Goal: Task Accomplishment & Management: Complete application form

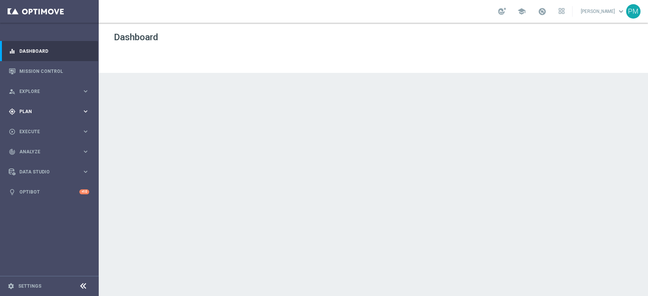
click at [29, 112] on span "Plan" at bounding box center [50, 111] width 63 height 5
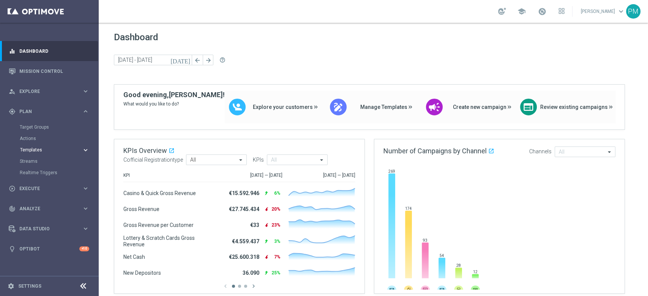
click at [39, 151] on span "Templates" at bounding box center [47, 150] width 54 height 5
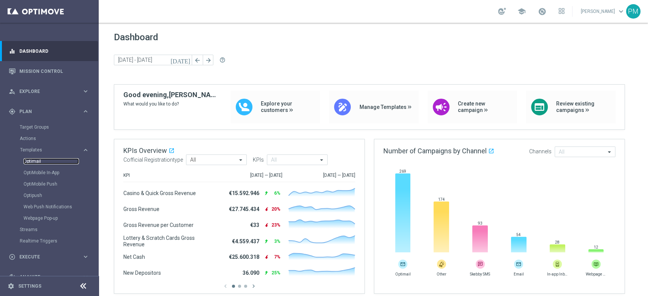
click at [38, 163] on link "Optimail" at bounding box center [51, 161] width 55 height 6
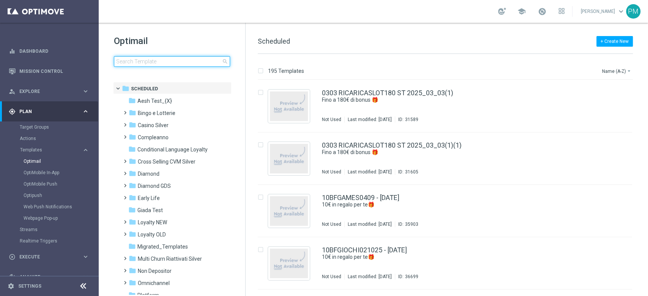
click at [160, 66] on input at bounding box center [172, 61] width 116 height 11
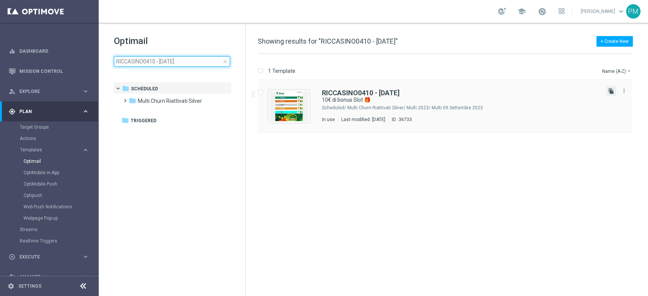
type input "RICCASINO0410 - [DATE]"
click at [610, 91] on icon "file_copy" at bounding box center [611, 91] width 6 height 6
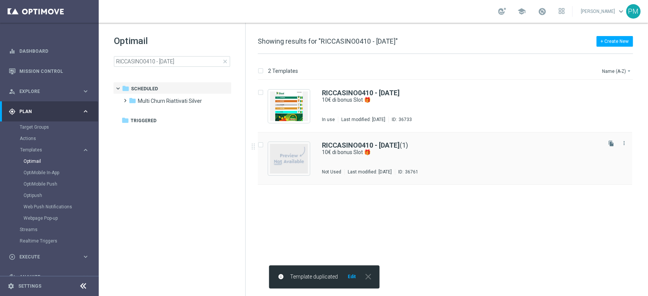
click at [361, 141] on div "RICCASINO0410 - [DATE] (1) 10€ di bonus Slot 🎁 Not Used Last modified: [DATE] I…" at bounding box center [445, 158] width 374 height 52
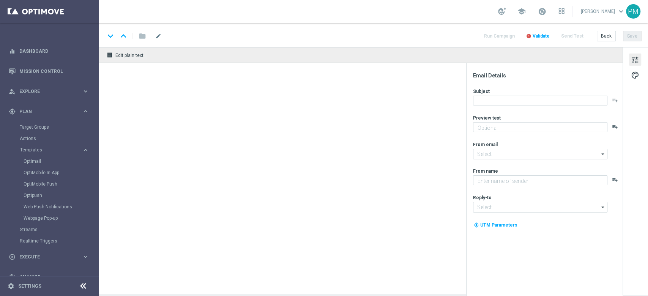
type input "RICCASINO0410 - [DATE](1)"
type textarea "Scopri la nuova promozione"
type input "[EMAIL_ADDRESS][DOMAIN_NAME]"
type textarea "Sisal"
type input "[EMAIL_ADDRESS][DOMAIN_NAME]"
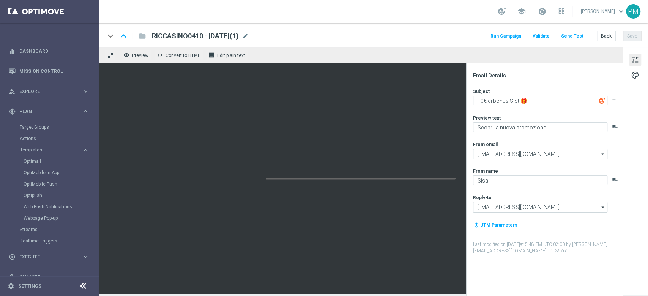
click at [248, 37] on span "mode_edit" at bounding box center [245, 36] width 7 height 7
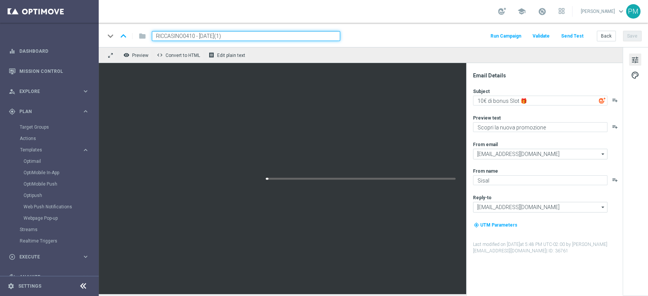
click at [185, 35] on input "RICCASINO0410 - [DATE](1)" at bounding box center [246, 36] width 188 height 10
paste input "DEPCASINO0410"
click at [251, 36] on input "DEPCASINO0410 - [DATE](1)" at bounding box center [246, 36] width 188 height 10
type input "DEPCASINO0410 - [DATE]"
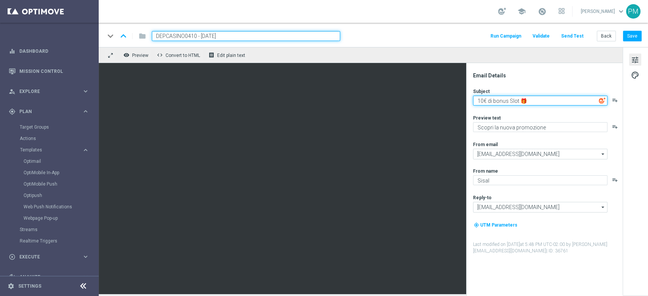
click at [519, 99] on textarea "10€ di bonus Slot 🎁" at bounding box center [540, 101] width 134 height 10
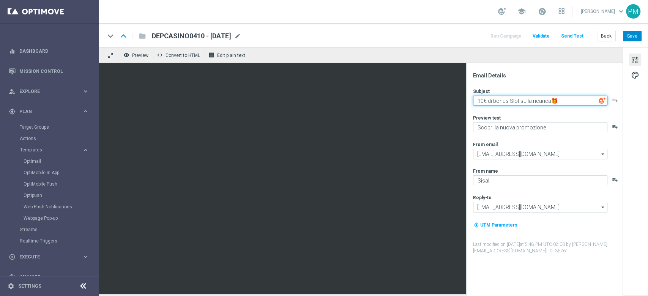
type textarea "10€ di bonus Slot sulla ricarica🎁"
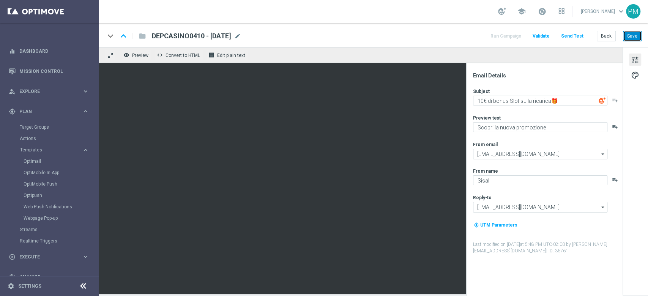
click at [637, 35] on button "Save" at bounding box center [631, 36] width 19 height 11
click at [215, 35] on span "DEPCASINO0410 - [DATE]" at bounding box center [191, 35] width 79 height 9
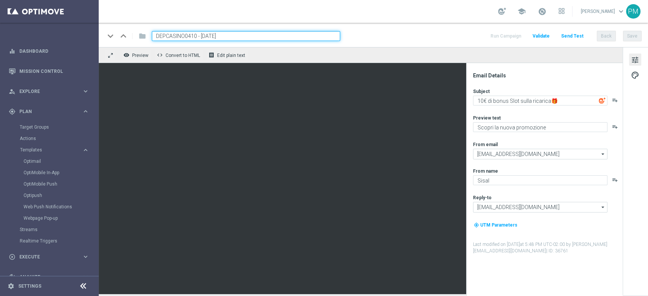
click at [215, 35] on input "DEPCASINO0410 - [DATE]" at bounding box center [246, 36] width 188 height 10
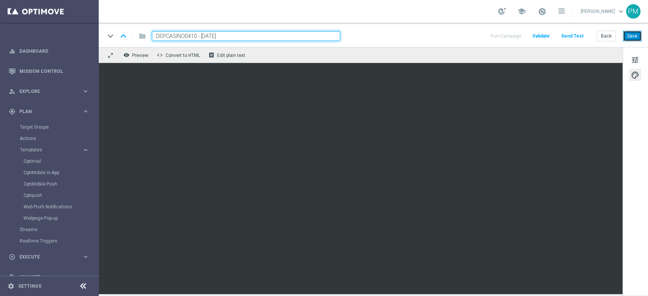
click at [634, 39] on button "Save" at bounding box center [631, 36] width 19 height 11
click at [639, 31] on button "Save" at bounding box center [631, 36] width 19 height 11
click at [40, 129] on link "Target Groups" at bounding box center [49, 127] width 59 height 6
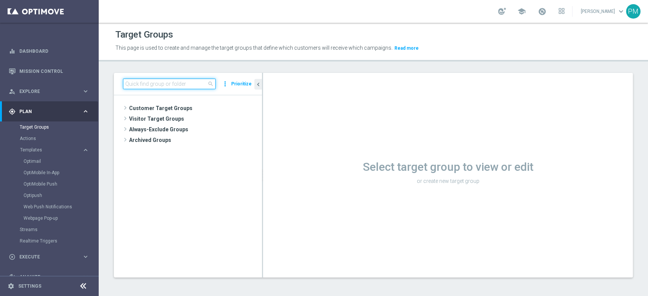
click at [154, 83] on input at bounding box center [169, 84] width 93 height 11
paste input "Master Low 1st lotteries & other mpp lm"
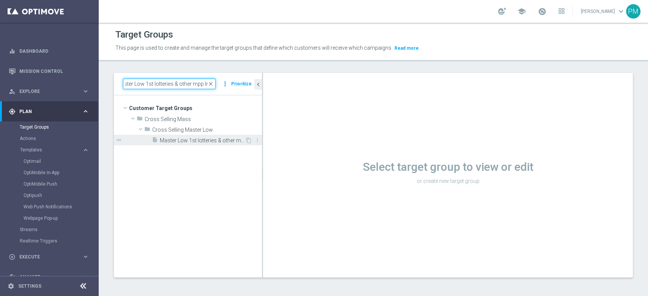
type input "Master Low 1st lotteries & other mpp lm"
click at [191, 145] on div "insert_drive_file Master Low 1st lotteries & other mpp lm" at bounding box center [198, 140] width 93 height 11
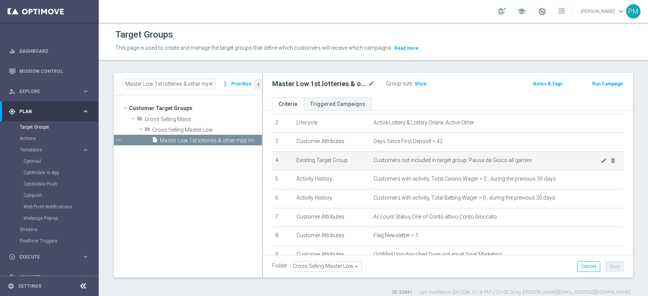
scroll to position [33, 0]
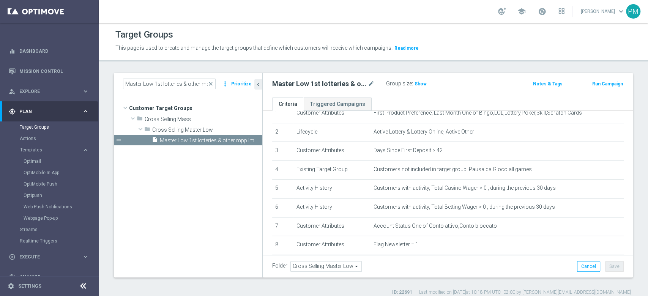
click at [605, 83] on button "Run Campaign" at bounding box center [607, 84] width 32 height 8
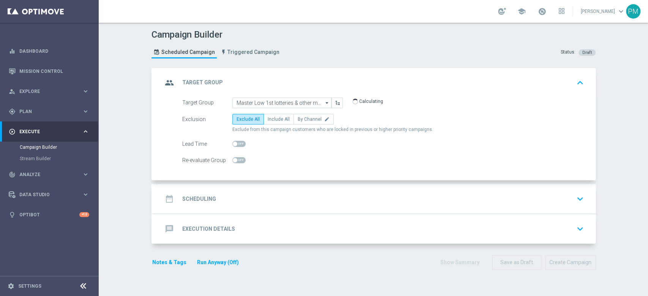
click at [238, 139] on div at bounding box center [238, 143] width 13 height 11
click at [237, 147] on div at bounding box center [238, 143] width 13 height 11
click at [237, 144] on span at bounding box center [238, 144] width 13 height 6
click at [237, 144] on input "checkbox" at bounding box center [238, 144] width 13 height 6
checkbox input "true"
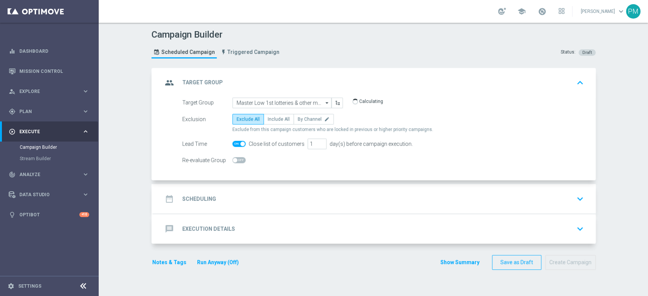
click at [310, 201] on div "date_range Scheduling keyboard_arrow_down" at bounding box center [374, 199] width 424 height 14
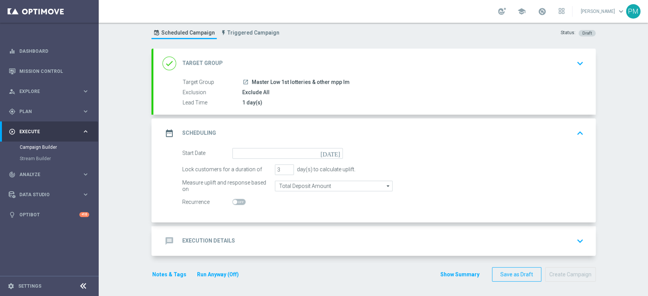
scroll to position [19, 0]
click at [285, 171] on input "2" at bounding box center [284, 170] width 19 height 11
type input "1"
click at [285, 171] on input "1" at bounding box center [284, 170] width 19 height 11
click at [268, 149] on input at bounding box center [287, 153] width 110 height 11
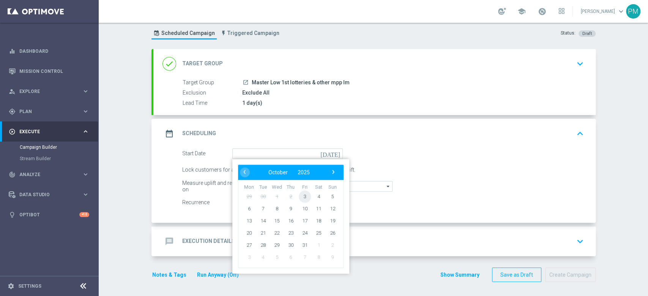
click at [303, 195] on span "3" at bounding box center [304, 196] width 12 height 12
type input "[DATE]"
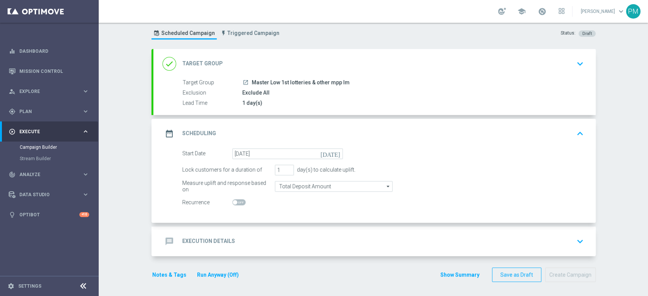
click at [288, 236] on div "message Execution Details keyboard_arrow_down" at bounding box center [374, 241] width 424 height 14
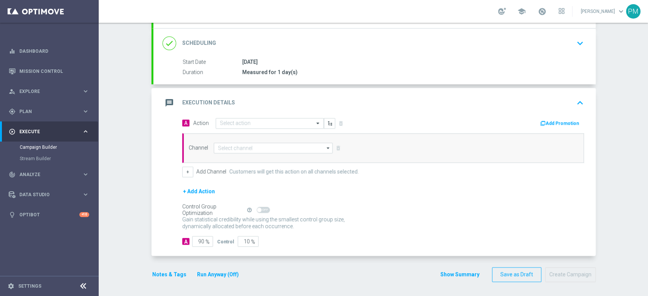
scroll to position [105, 0]
click at [247, 147] on input at bounding box center [273, 148] width 119 height 11
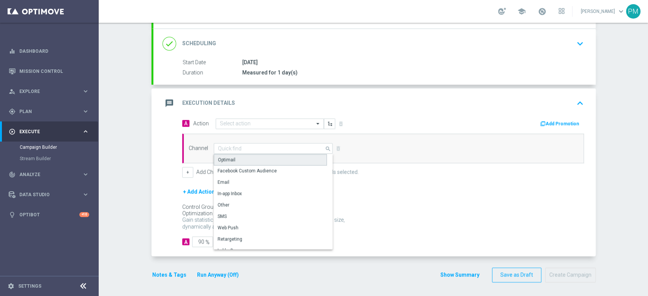
click at [244, 159] on div "Optimail" at bounding box center [270, 159] width 113 height 11
type input "Optimail"
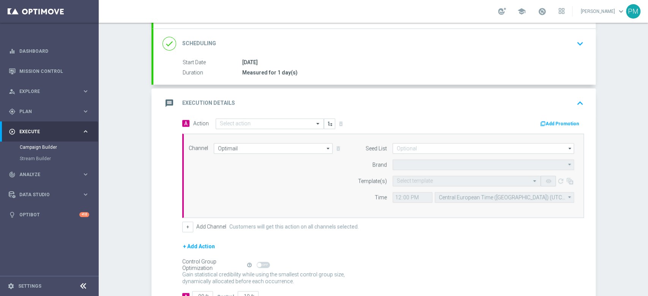
type input "Sisal Marketing"
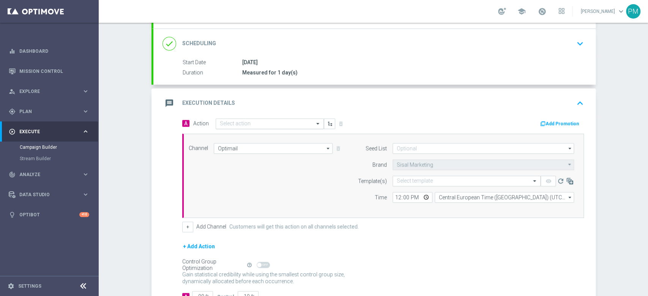
click at [234, 126] on input "text" at bounding box center [262, 124] width 85 height 6
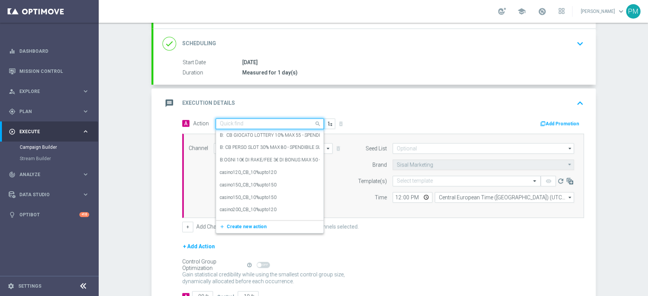
paste input "Ricarica 30€ e gioca almeno 10€ su Slot e ricevi 10€ Slot"
type input "Ricarica 30€ e gioca almeno 10€ su Slot e ricevi 10€ Slot"
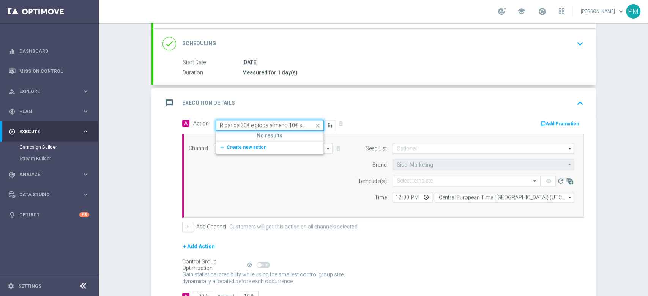
scroll to position [0, 46]
click at [244, 146] on span "Create new action" at bounding box center [246, 147] width 40 height 5
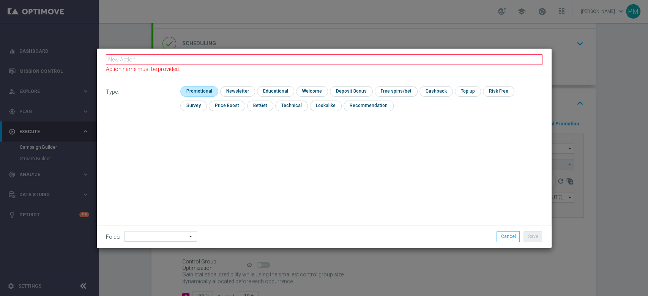
click at [195, 93] on input "checkbox" at bounding box center [198, 91] width 36 height 10
checkbox input "true"
click at [352, 91] on input "checkbox" at bounding box center [357, 91] width 41 height 10
checkbox input "true"
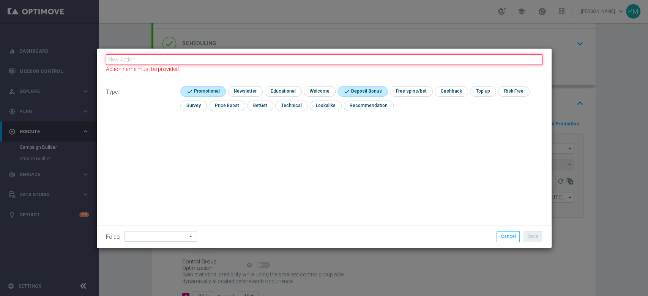
click at [310, 61] on input "text" at bounding box center [324, 59] width 436 height 11
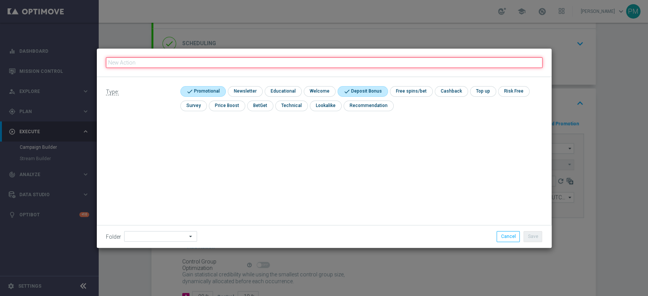
click at [310, 61] on input "text" at bounding box center [324, 62] width 436 height 11
paste input "Ricarica 30€ e gioca almeno 10€ su Slot e ricevi 10€ Slot"
type input "Ricarica 30€ e gioca almeno 10€ su Slot e ricevi 10€ Slot"
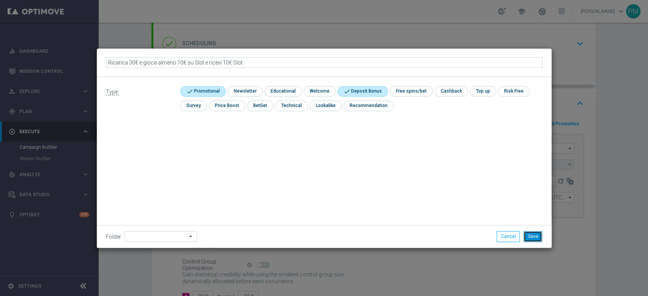
click at [529, 238] on button "Save" at bounding box center [532, 236] width 19 height 11
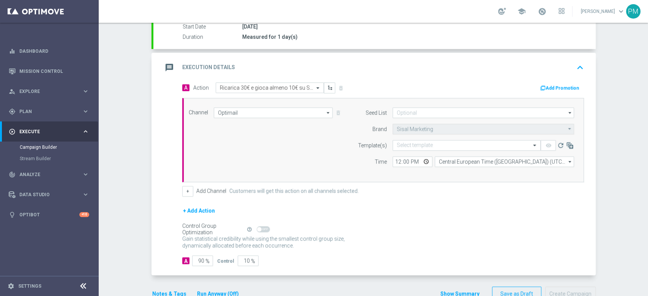
scroll to position [156, 0]
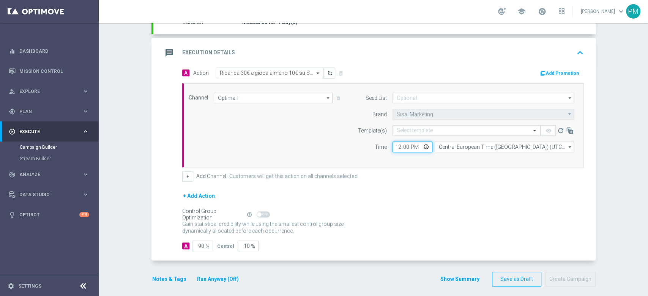
click at [396, 146] on input "12:00" at bounding box center [412, 146] width 40 height 11
type input "19:30"
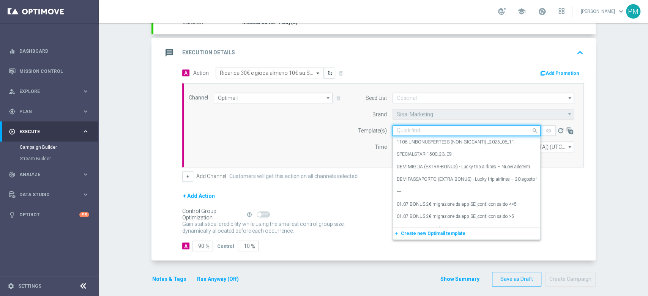
click at [420, 130] on input "text" at bounding box center [458, 130] width 124 height 6
paste input "DEPCASINO0410"
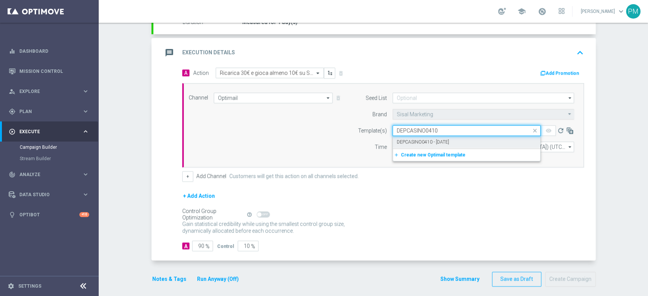
click at [420, 141] on label "DEPCASINO0410 - [DATE]" at bounding box center [422, 142] width 52 height 6
type input "DEPCASINO0410"
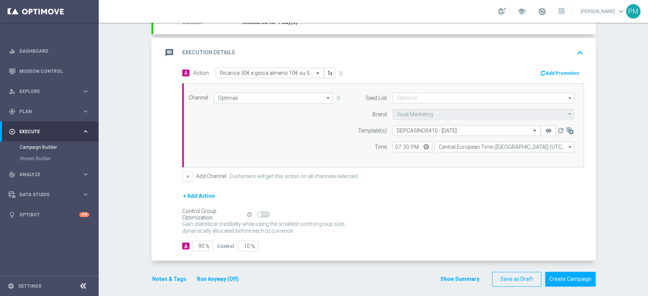
click at [566, 70] on button "Add Promotion" at bounding box center [560, 73] width 42 height 8
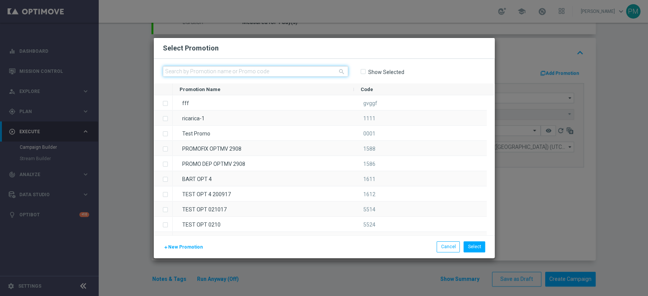
click at [248, 69] on input "text" at bounding box center [255, 71] width 185 height 11
paste input "DEPCASINO0410"
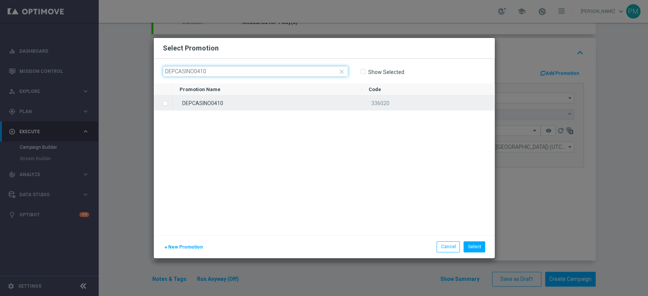
type input "DEPCASINO0410"
click at [244, 98] on div "DEPCASINO0410" at bounding box center [267, 102] width 189 height 15
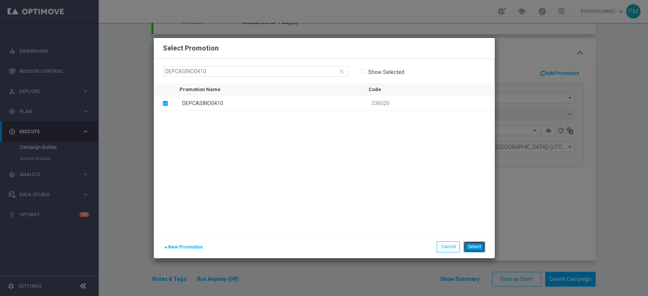
click at [479, 245] on button "Select" at bounding box center [474, 246] width 22 height 11
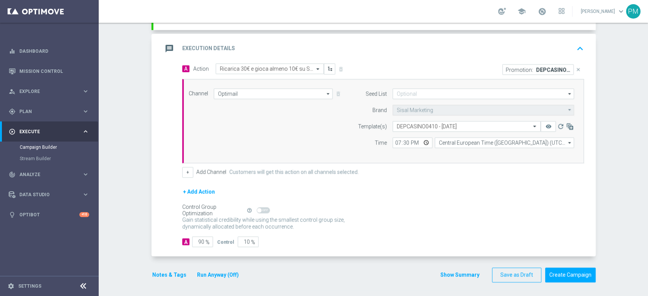
click at [429, 46] on div "message Execution Details keyboard_arrow_up" at bounding box center [374, 48] width 424 height 14
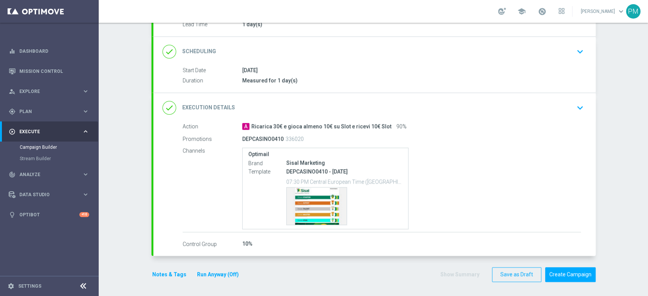
scroll to position [97, 0]
click at [169, 270] on button "Notes & Tags" at bounding box center [169, 274] width 36 height 9
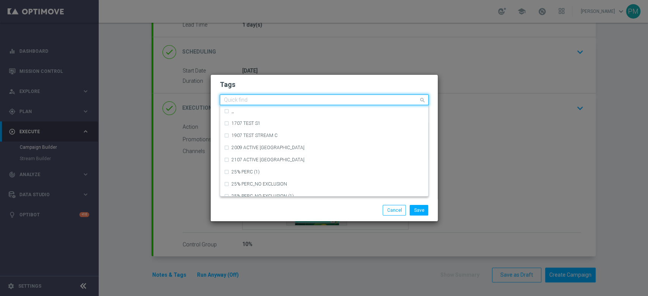
click at [256, 101] on input "text" at bounding box center [321, 100] width 195 height 6
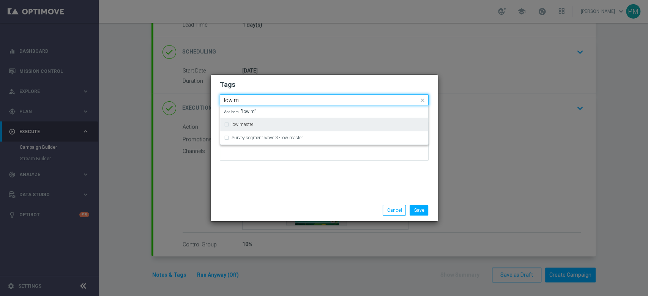
click at [256, 121] on div "low master" at bounding box center [324, 124] width 200 height 12
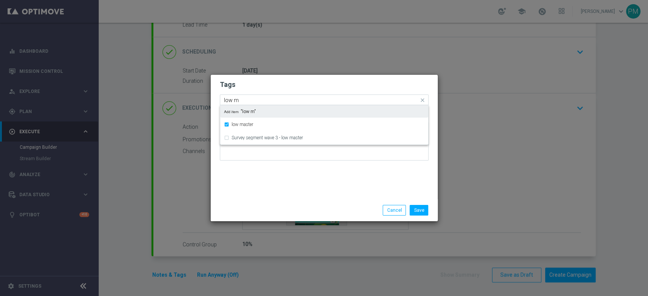
click at [233, 102] on input "low m" at bounding box center [321, 100] width 195 height 6
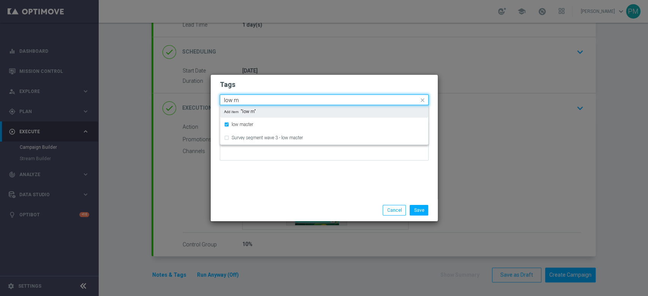
click at [233, 102] on input "low m" at bounding box center [321, 100] width 195 height 6
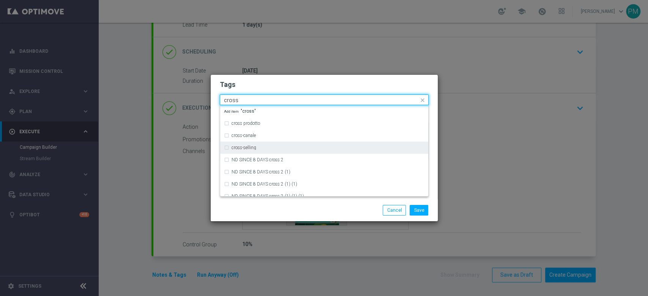
click at [249, 150] on div "cross-selling" at bounding box center [324, 147] width 200 height 12
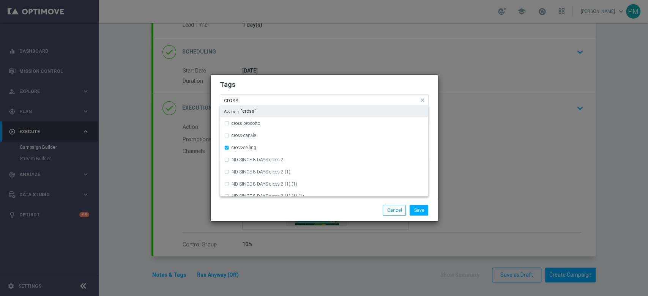
click at [234, 101] on input "cross" at bounding box center [321, 100] width 195 height 6
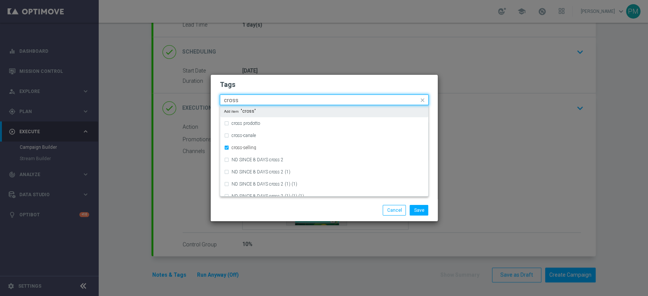
click at [234, 101] on input "cross" at bounding box center [321, 100] width 195 height 6
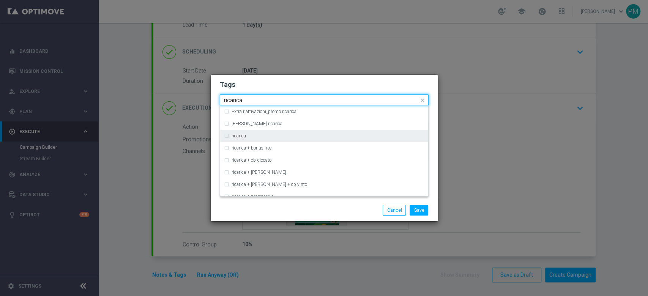
scroll to position [253, 0]
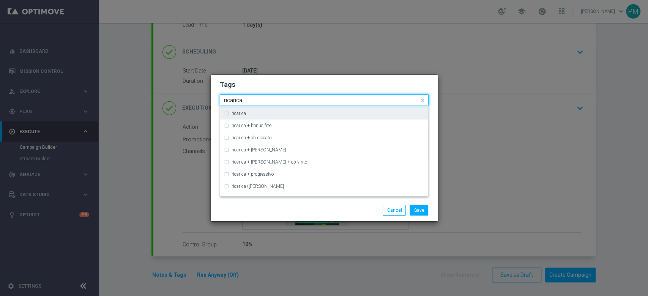
click at [256, 116] on div "ricarica" at bounding box center [324, 113] width 200 height 12
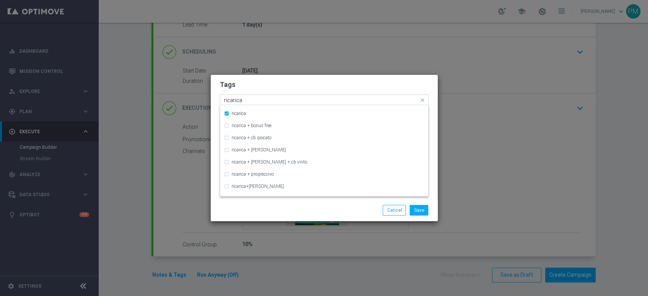
click at [228, 102] on input "ricarica" at bounding box center [321, 100] width 195 height 6
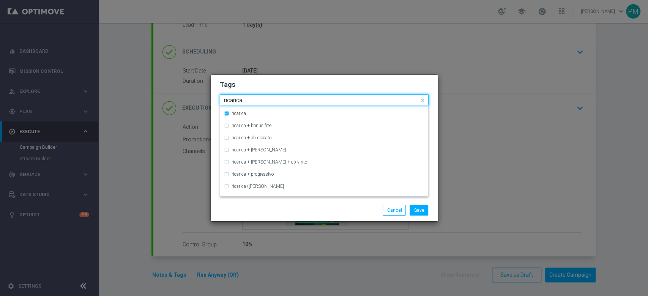
click at [228, 102] on input "ricarica" at bounding box center [321, 100] width 195 height 6
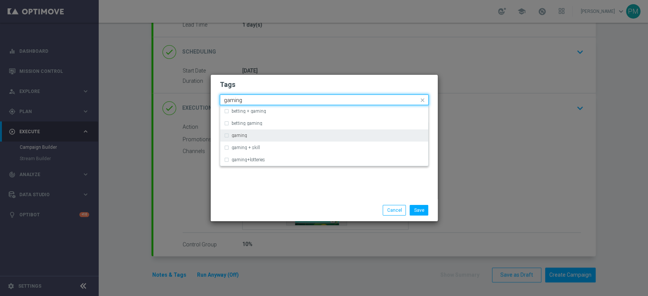
click at [242, 135] on label "gaming" at bounding box center [239, 135] width 16 height 5
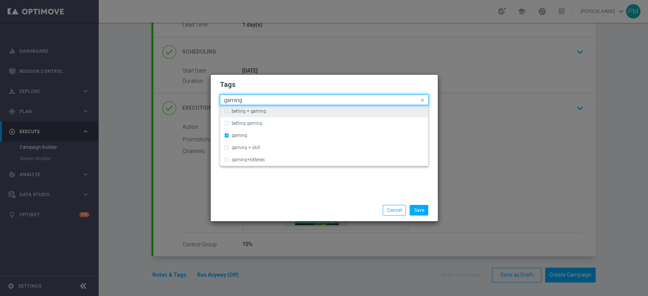
click at [236, 100] on input "gaming" at bounding box center [321, 100] width 195 height 6
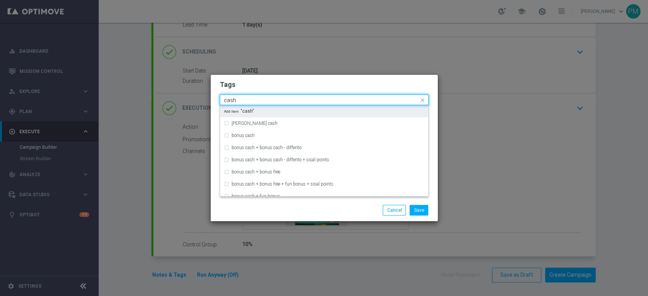
click at [232, 97] on input "cash" at bounding box center [321, 100] width 195 height 6
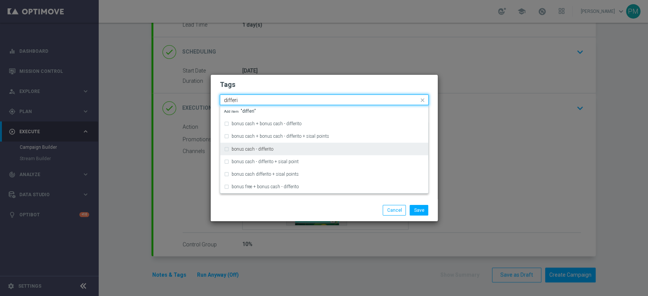
click at [258, 147] on label "bonus cash - differito" at bounding box center [252, 149] width 42 height 5
type input "differi"
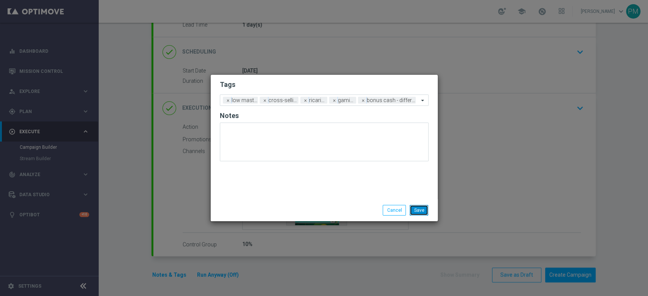
click at [421, 214] on button "Save" at bounding box center [418, 210] width 19 height 11
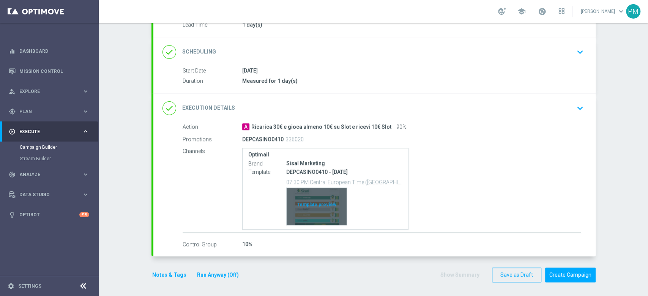
click at [319, 205] on div "Template preview" at bounding box center [316, 206] width 60 height 37
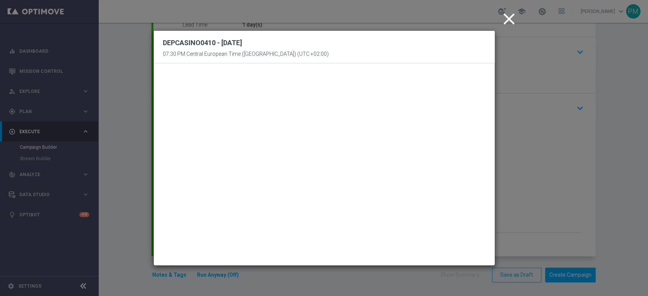
click at [514, 19] on icon "close" at bounding box center [508, 18] width 19 height 19
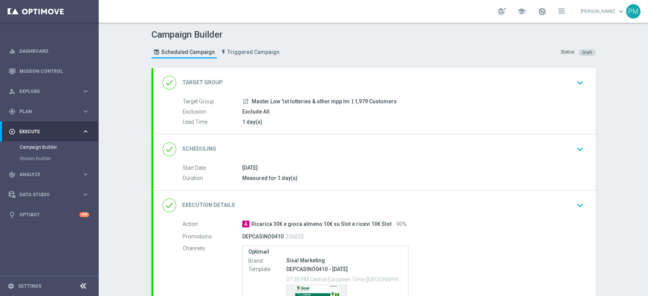
click at [442, 88] on div "done Target Group keyboard_arrow_down" at bounding box center [374, 82] width 424 height 14
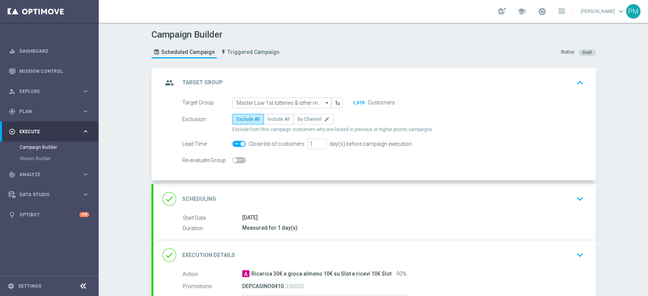
click at [367, 202] on div "done Scheduling keyboard_arrow_down" at bounding box center [374, 199] width 424 height 14
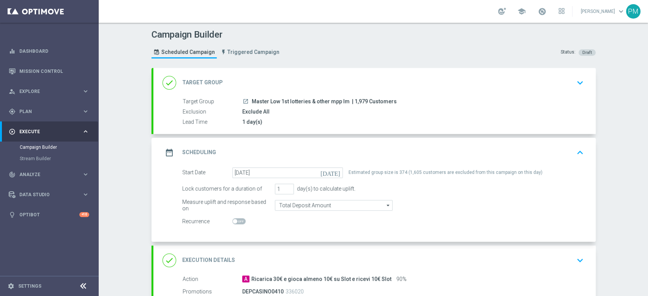
click at [440, 80] on div "done Target Group keyboard_arrow_down" at bounding box center [374, 82] width 424 height 14
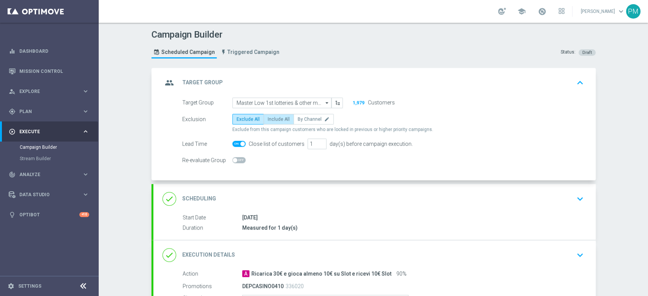
click at [280, 116] on span "Include All" at bounding box center [278, 118] width 22 height 5
click at [272, 118] on input "Include All" at bounding box center [269, 120] width 5 height 5
radio input "true"
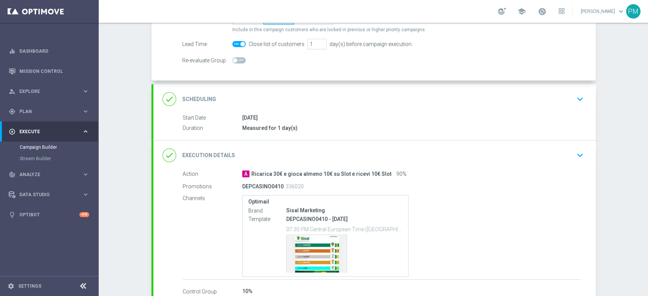
scroll to position [147, 0]
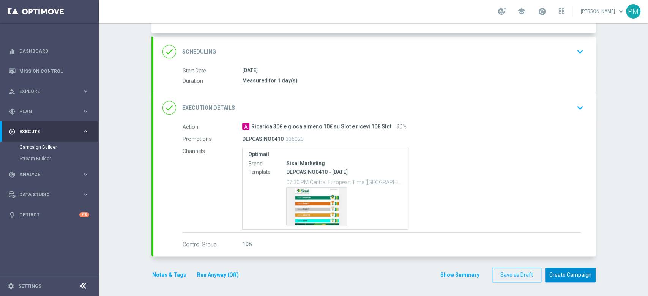
click at [559, 276] on button "Create Campaign" at bounding box center [570, 274] width 50 height 15
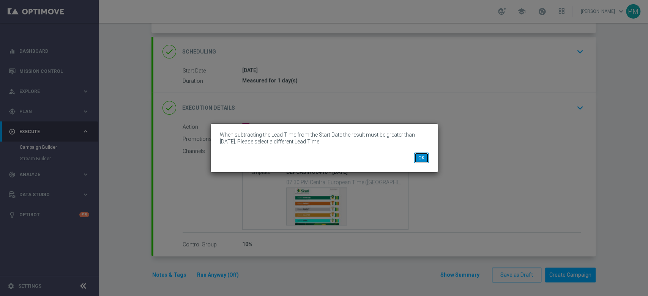
click at [425, 161] on button "OK" at bounding box center [421, 157] width 14 height 11
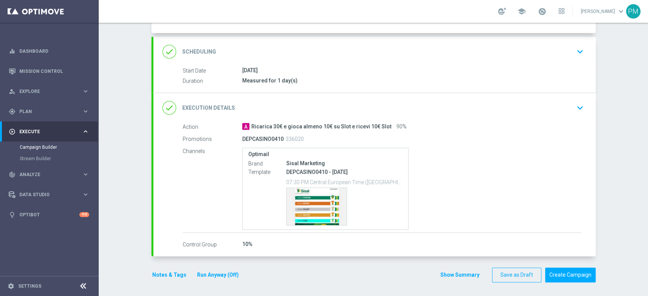
click at [420, 108] on div "done Execution Details keyboard_arrow_down" at bounding box center [374, 108] width 424 height 14
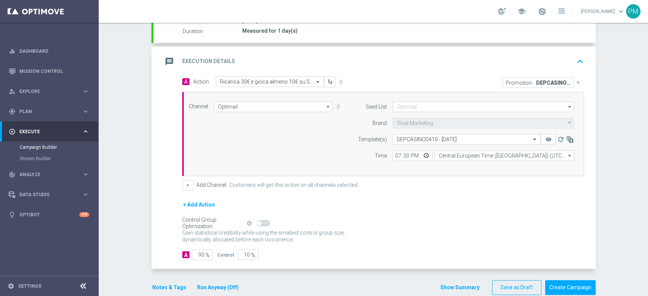
scroll to position [140, 0]
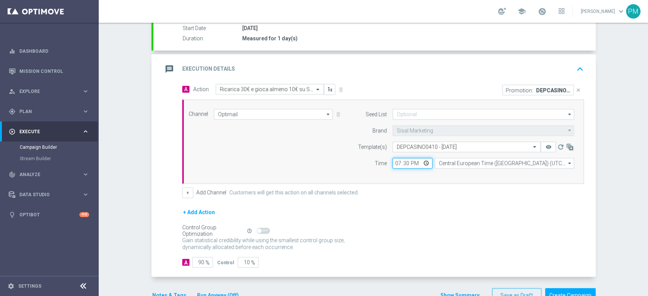
click at [395, 161] on input "19:30" at bounding box center [412, 163] width 40 height 11
type input "12:30"
click at [445, 174] on div "Channel Optimail Optimail arrow_drop_down Drag here to set row groups Drag here…" at bounding box center [382, 141] width 401 height 84
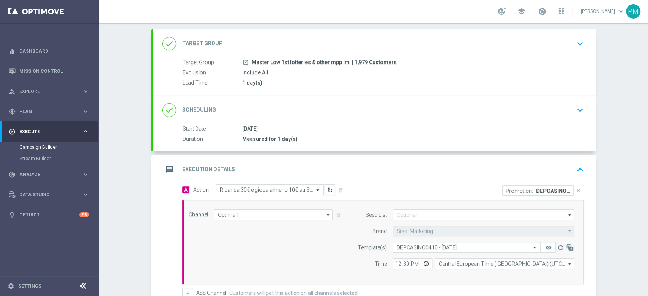
scroll to position [39, 0]
click at [326, 112] on div "done Scheduling keyboard_arrow_down" at bounding box center [374, 110] width 424 height 14
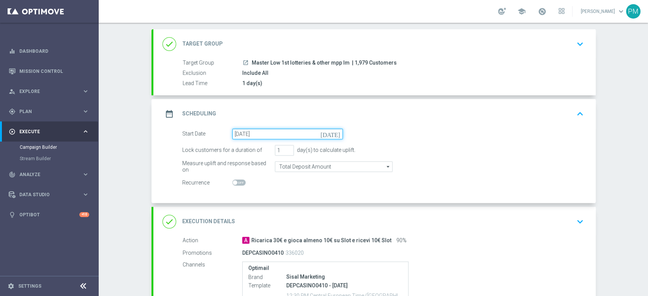
click at [323, 135] on input "[DATE]" at bounding box center [287, 134] width 110 height 11
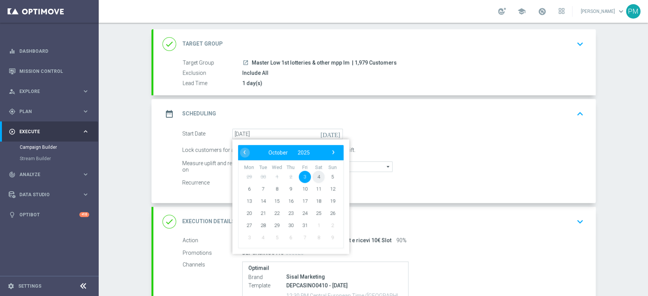
click at [316, 173] on span "4" at bounding box center [318, 176] width 12 height 12
type input "[DATE]"
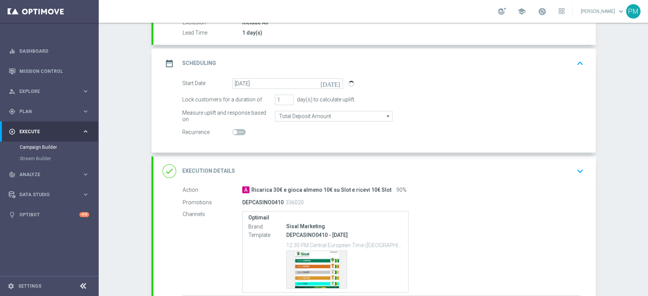
scroll to position [140, 0]
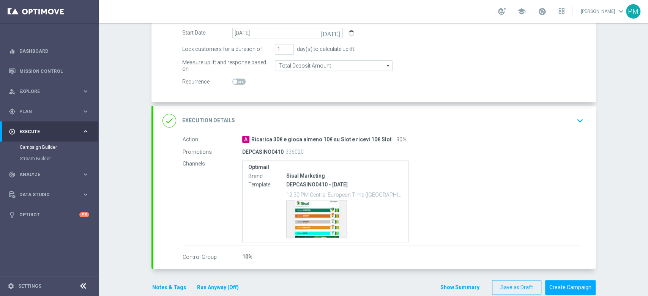
click at [413, 118] on div "done Execution Details keyboard_arrow_down" at bounding box center [374, 120] width 424 height 14
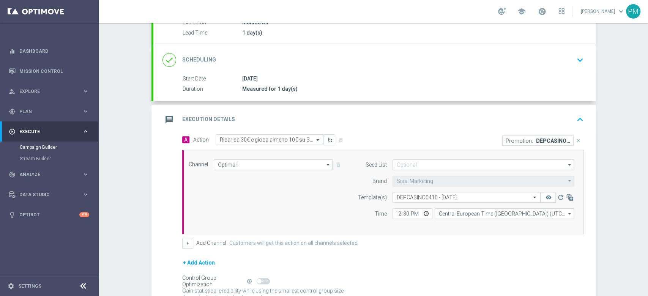
click at [434, 112] on div "message Execution Details keyboard_arrow_up" at bounding box center [374, 119] width 424 height 14
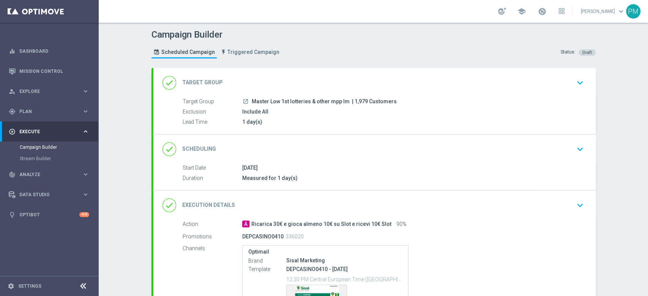
scroll to position [97, 0]
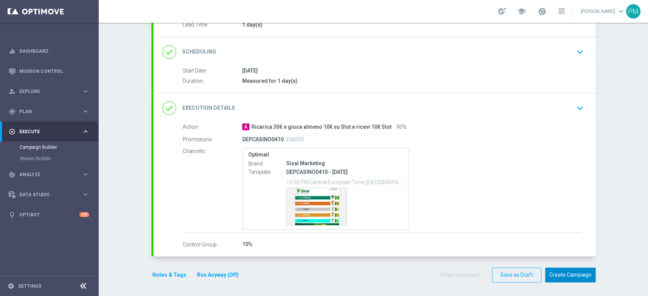
click at [546, 268] on button "Create Campaign" at bounding box center [570, 274] width 50 height 15
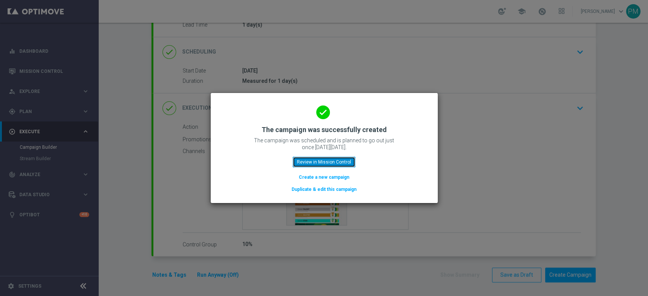
click at [330, 166] on button "Review in Mission Control" at bounding box center [323, 162] width 63 height 11
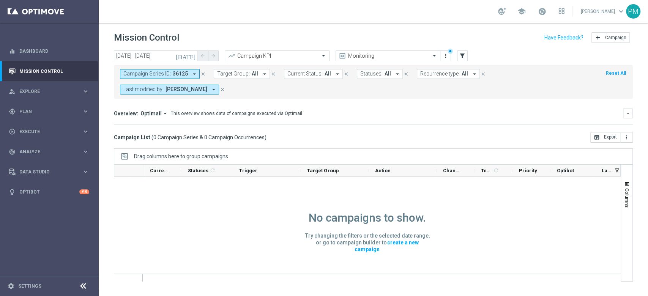
click at [225, 88] on icon "close" at bounding box center [222, 89] width 5 height 5
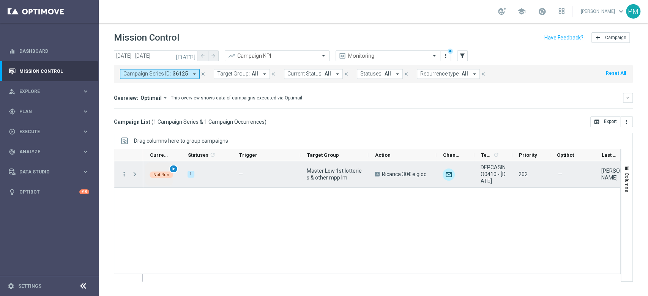
click at [171, 167] on span "play_arrow" at bounding box center [173, 168] width 5 height 5
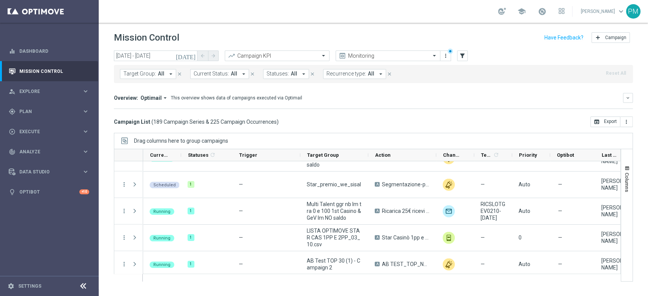
scroll to position [1618, 0]
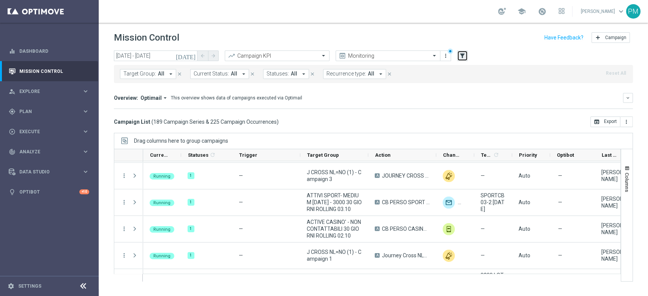
click at [461, 56] on icon "filter_alt" at bounding box center [462, 55] width 7 height 7
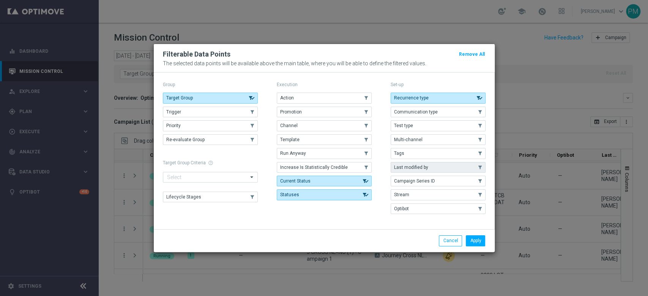
click at [417, 168] on span "Last modified by" at bounding box center [411, 167] width 34 height 5
click at [475, 243] on button "Apply" at bounding box center [474, 240] width 19 height 11
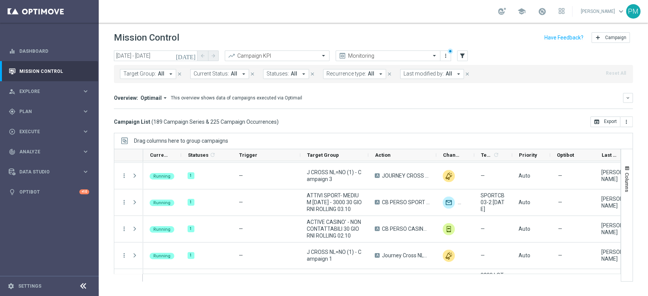
click at [455, 74] on icon "arrow_drop_down" at bounding box center [458, 74] width 7 height 7
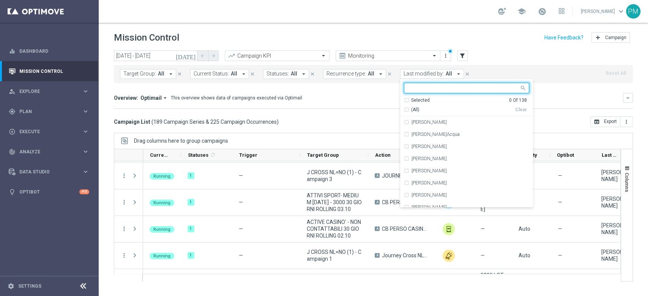
scroll to position [0, 0]
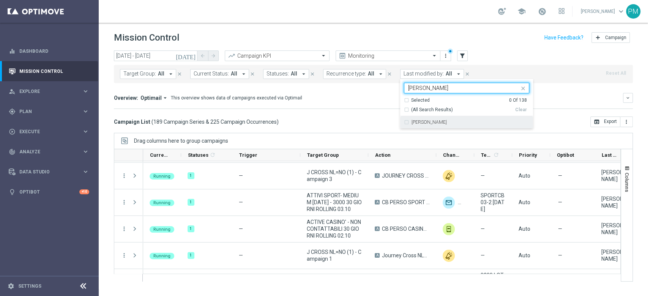
click at [433, 123] on label "[PERSON_NAME]" at bounding box center [428, 122] width 35 height 5
type input "paolo"
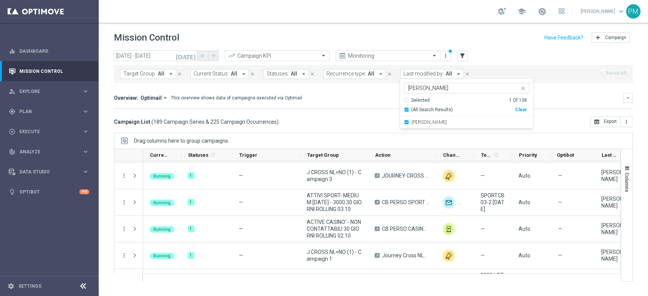
click at [523, 61] on div "today 02 Oct 2025 - 03 Oct 2025 arrow_back arrow_forward Campaign KPI trending_…" at bounding box center [373, 55] width 519 height 11
